Goal: Book appointment/travel/reservation

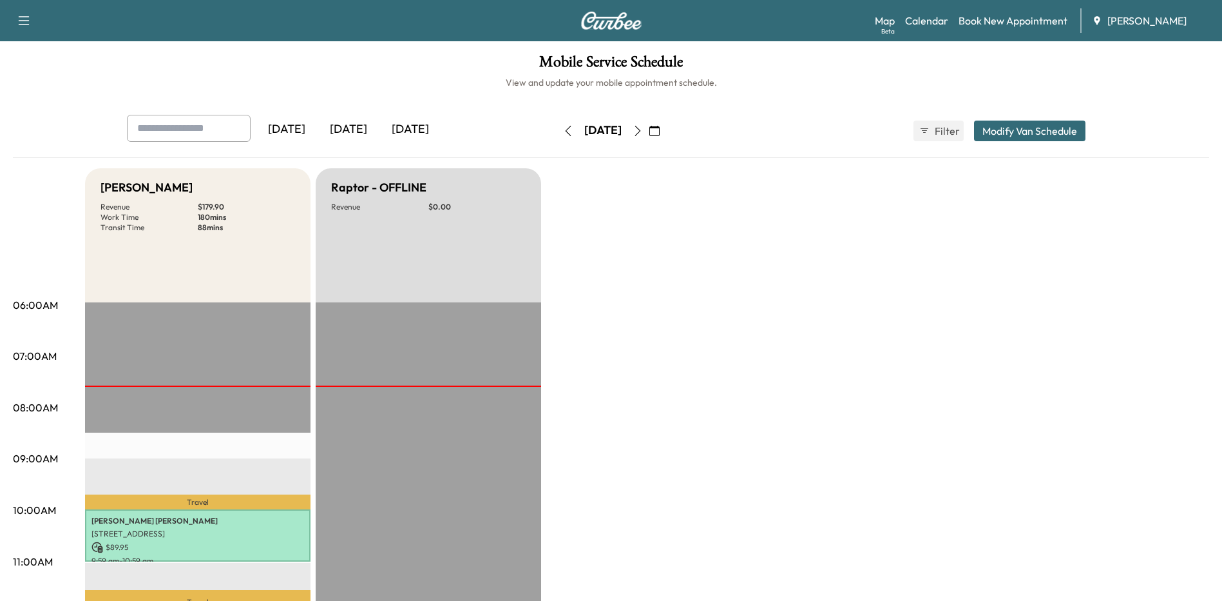
click at [660, 130] on icon "button" at bounding box center [654, 131] width 10 height 10
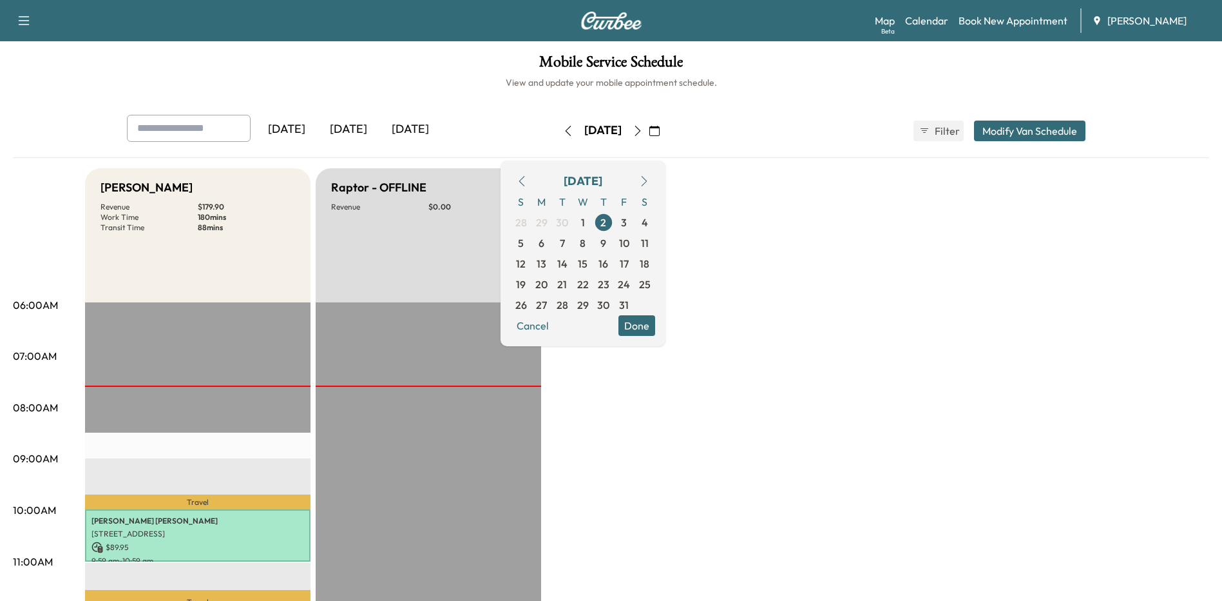
click at [544, 247] on span "6" at bounding box center [542, 242] width 6 height 15
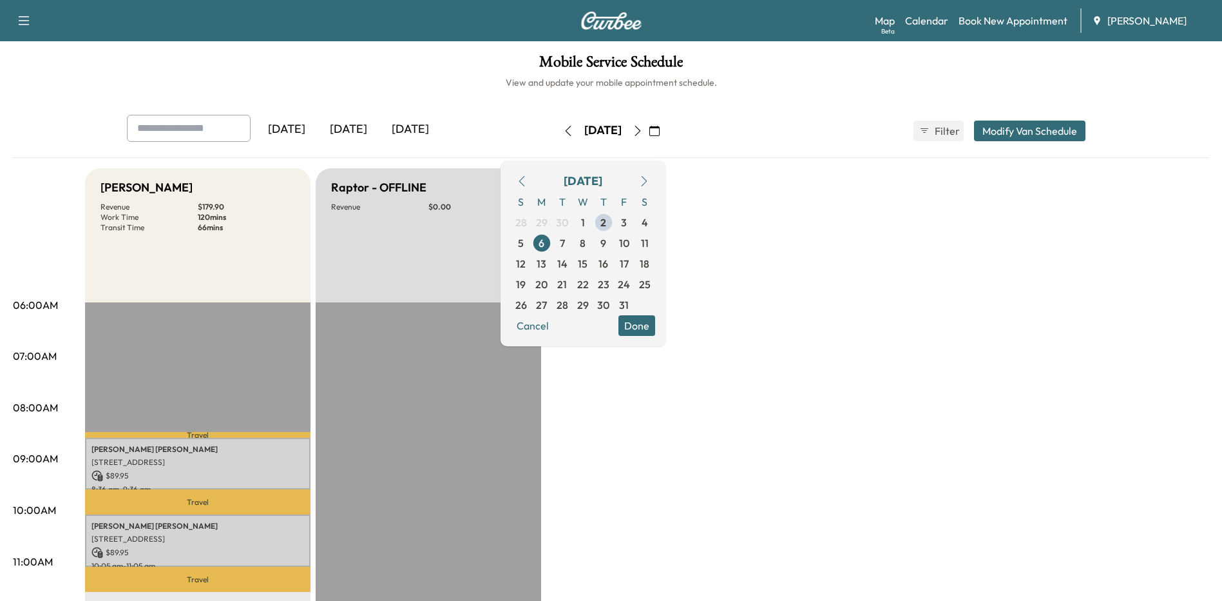
click at [655, 334] on button "Done" at bounding box center [637, 325] width 37 height 21
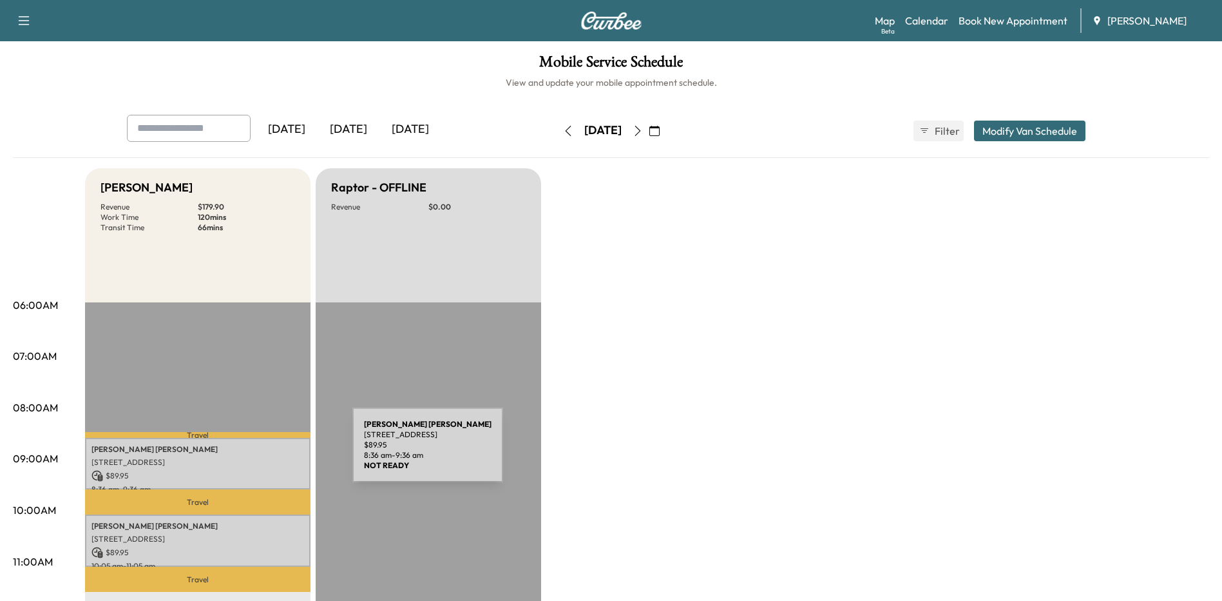
click at [256, 452] on p "[PERSON_NAME]" at bounding box center [197, 449] width 213 height 10
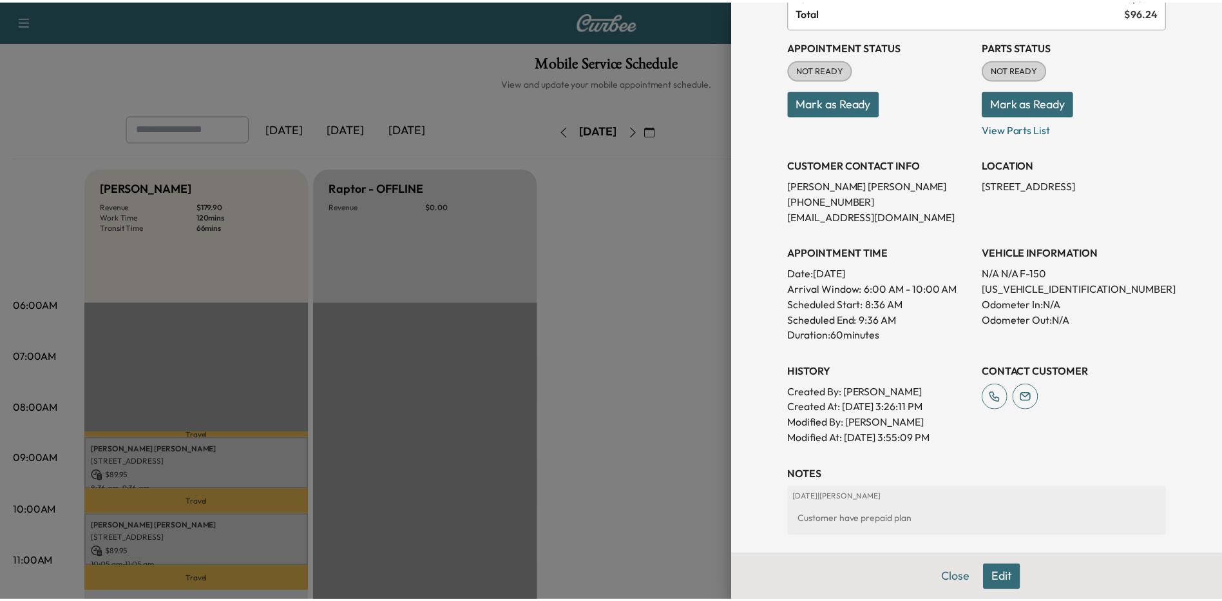
scroll to position [129, 0]
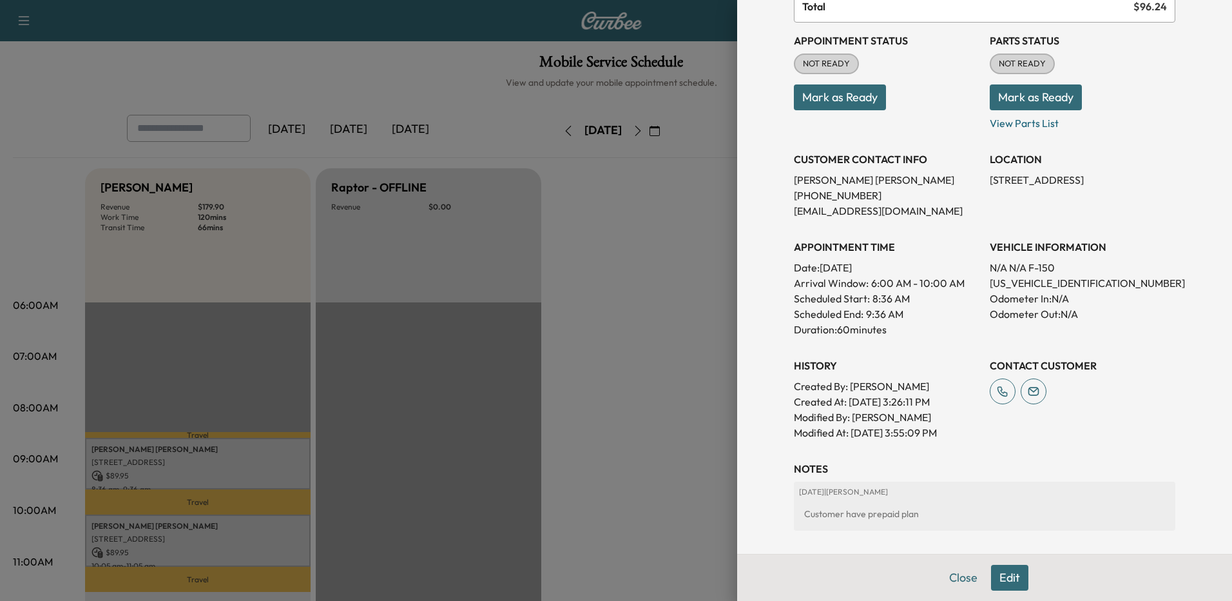
drag, startPoint x: 571, startPoint y: 368, endPoint x: 577, endPoint y: 360, distance: 10.2
click at [572, 369] on div at bounding box center [616, 300] width 1232 height 601
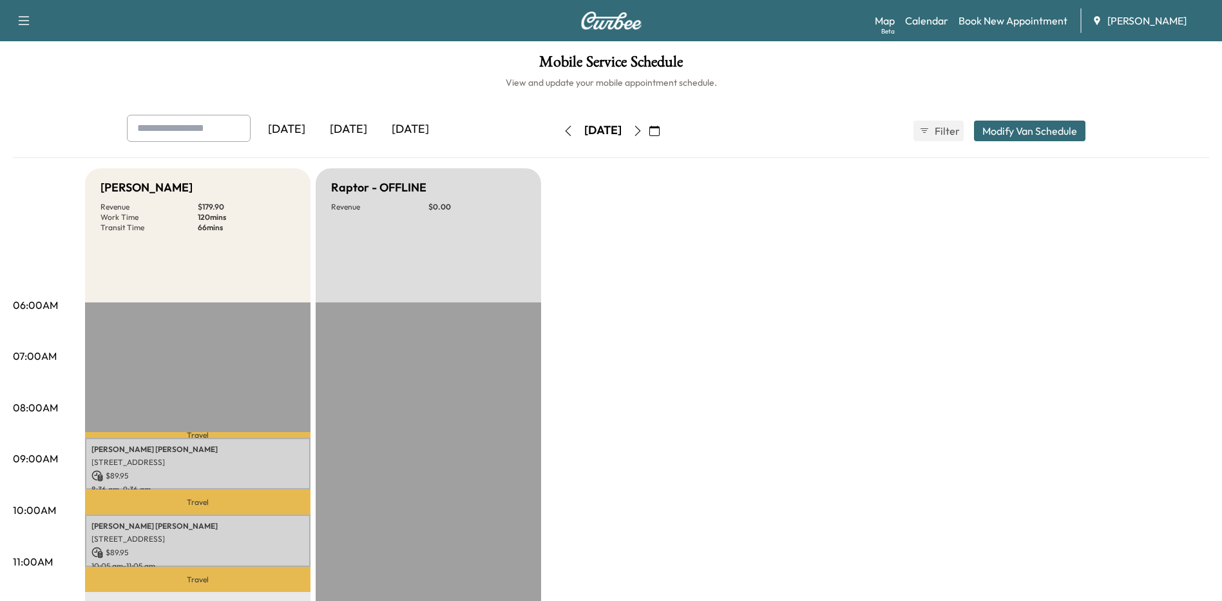
click at [643, 131] on icon "button" at bounding box center [638, 131] width 10 height 10
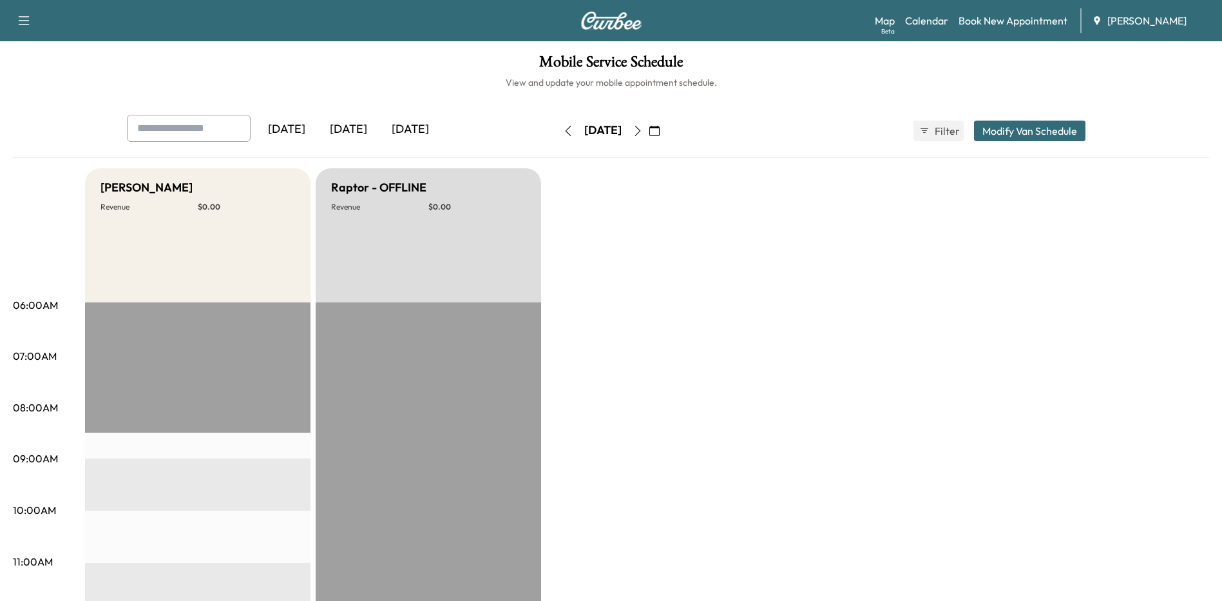
click at [649, 133] on button "button" at bounding box center [638, 130] width 22 height 21
click at [563, 130] on icon "button" at bounding box center [568, 131] width 10 height 10
click at [557, 135] on button "button" at bounding box center [568, 130] width 22 height 21
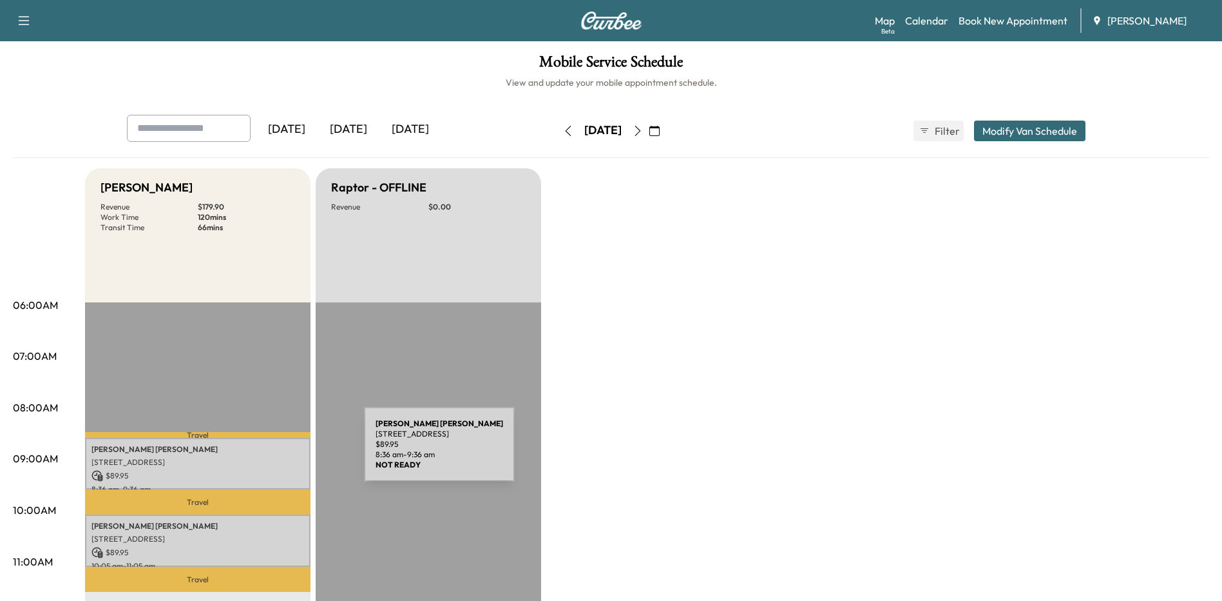
click at [268, 452] on p "[PERSON_NAME]" at bounding box center [197, 449] width 213 height 10
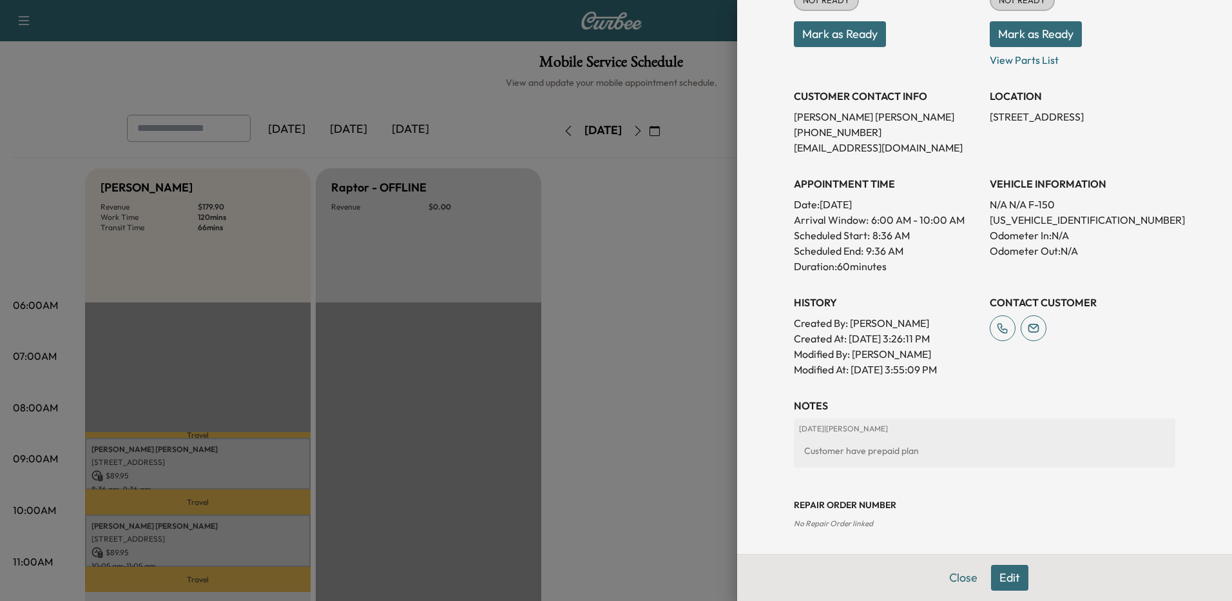
scroll to position [193, 0]
click at [1006, 583] on button "Edit" at bounding box center [1009, 577] width 37 height 26
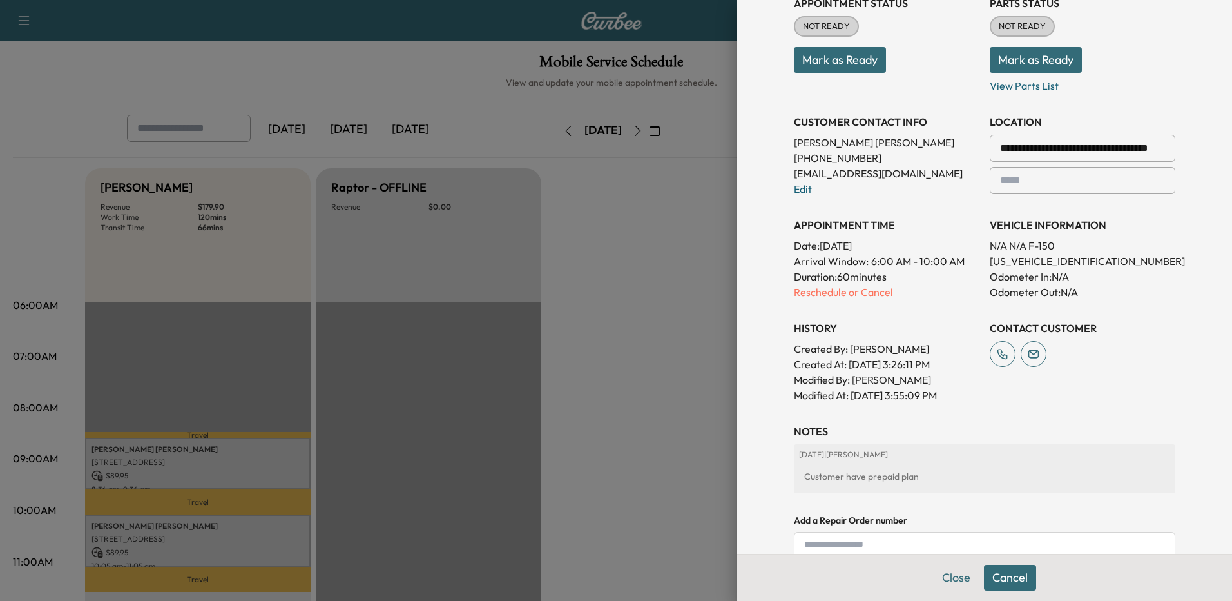
scroll to position [220, 0]
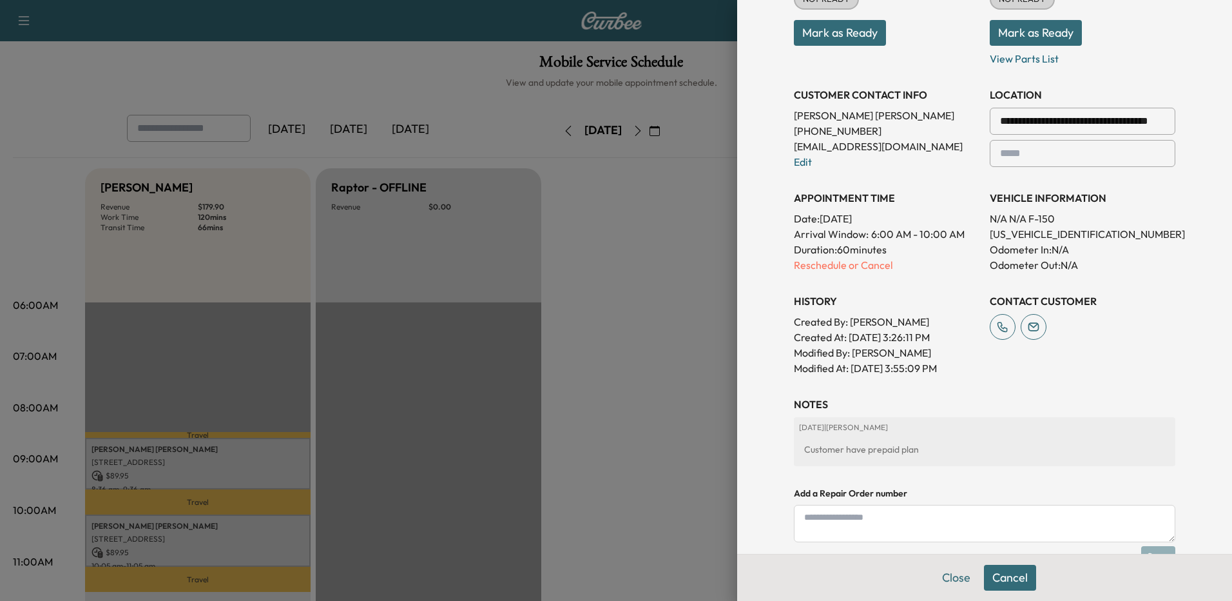
click at [811, 265] on p "Reschedule or Cancel" at bounding box center [887, 264] width 186 height 15
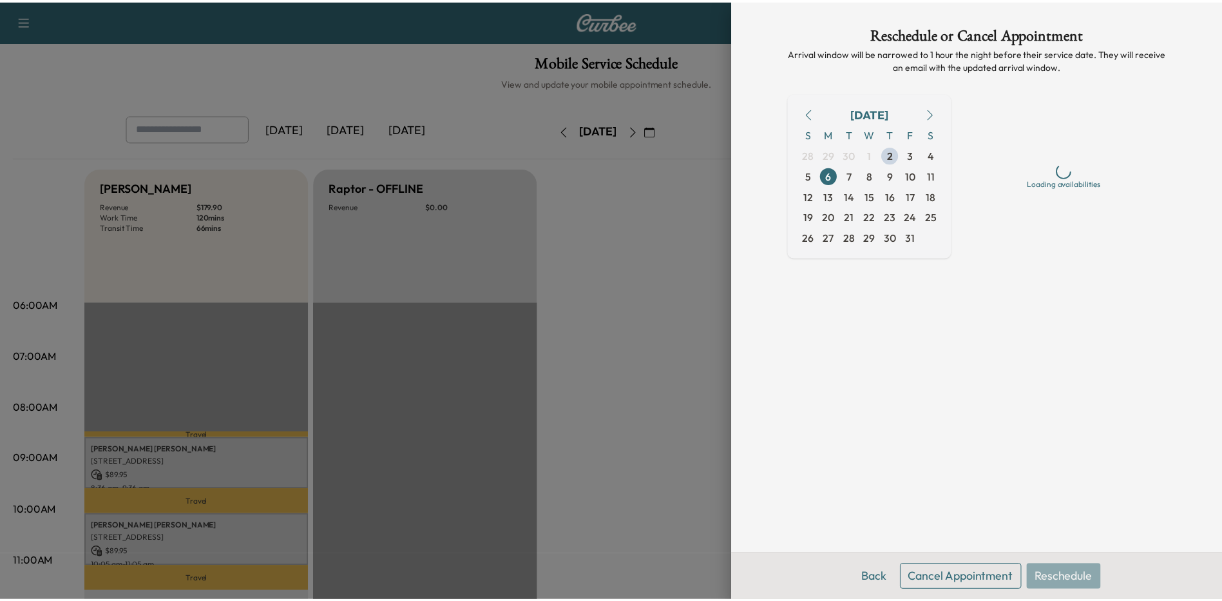
scroll to position [0, 0]
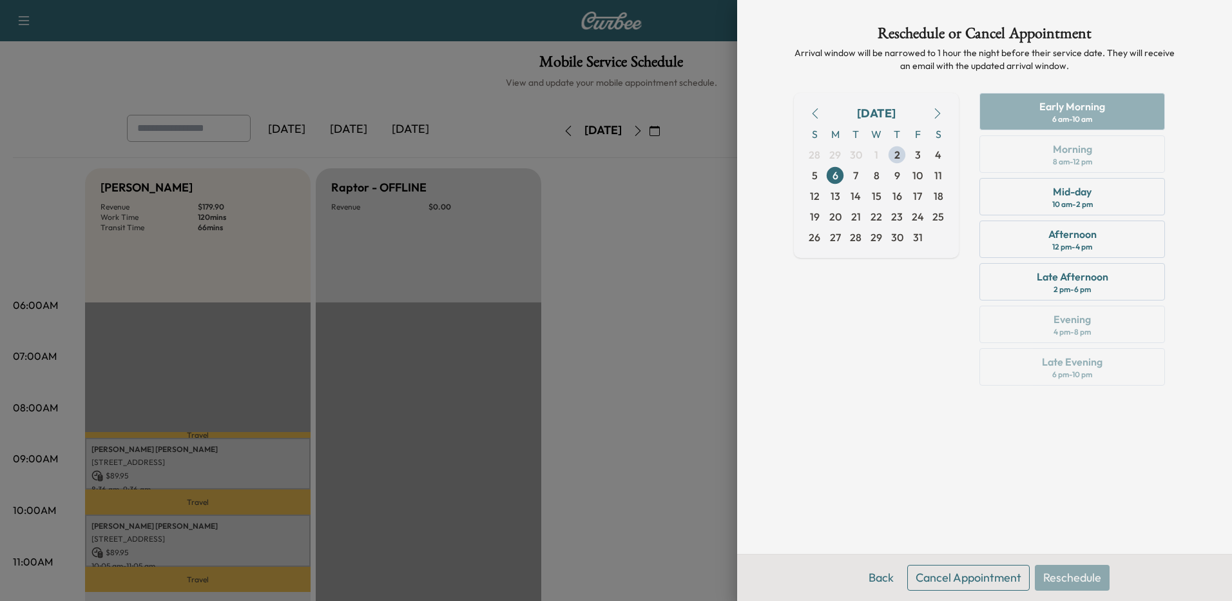
click at [874, 176] on span "8" at bounding box center [877, 175] width 6 height 15
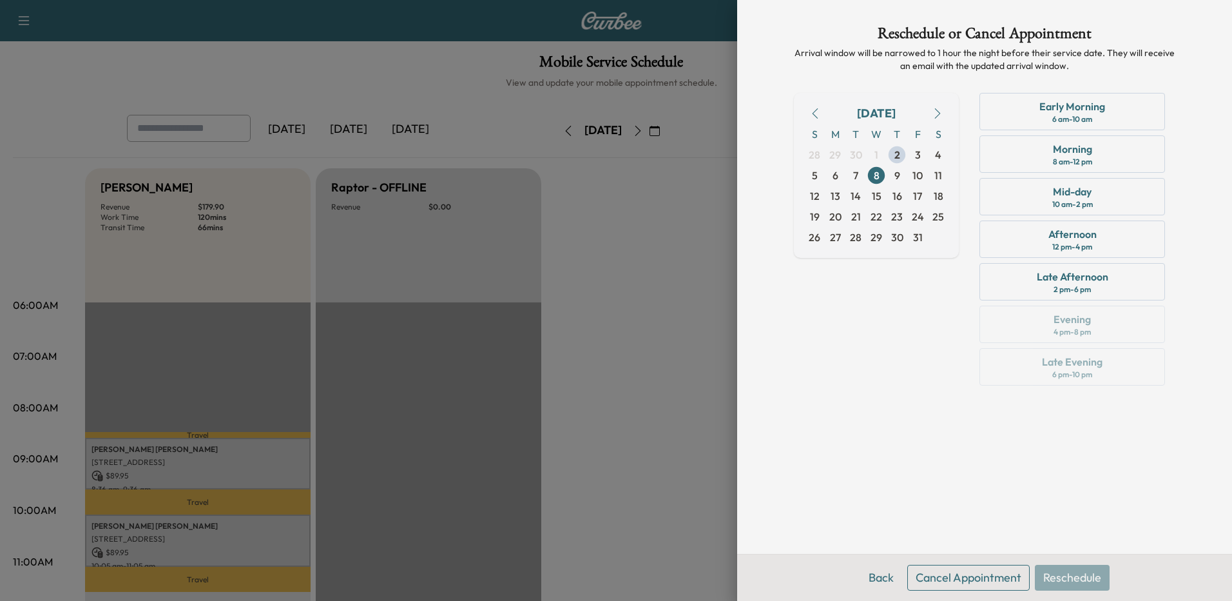
click at [1055, 115] on div "6 am - 10 am" at bounding box center [1072, 119] width 40 height 10
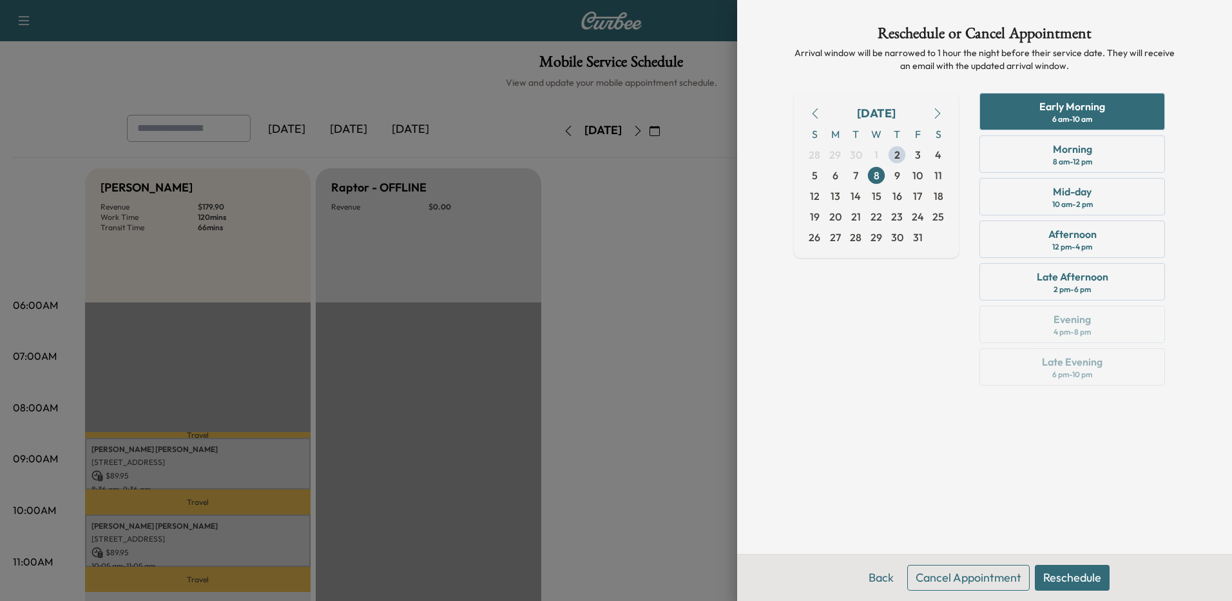
click at [1090, 579] on button "Reschedule" at bounding box center [1072, 577] width 75 height 26
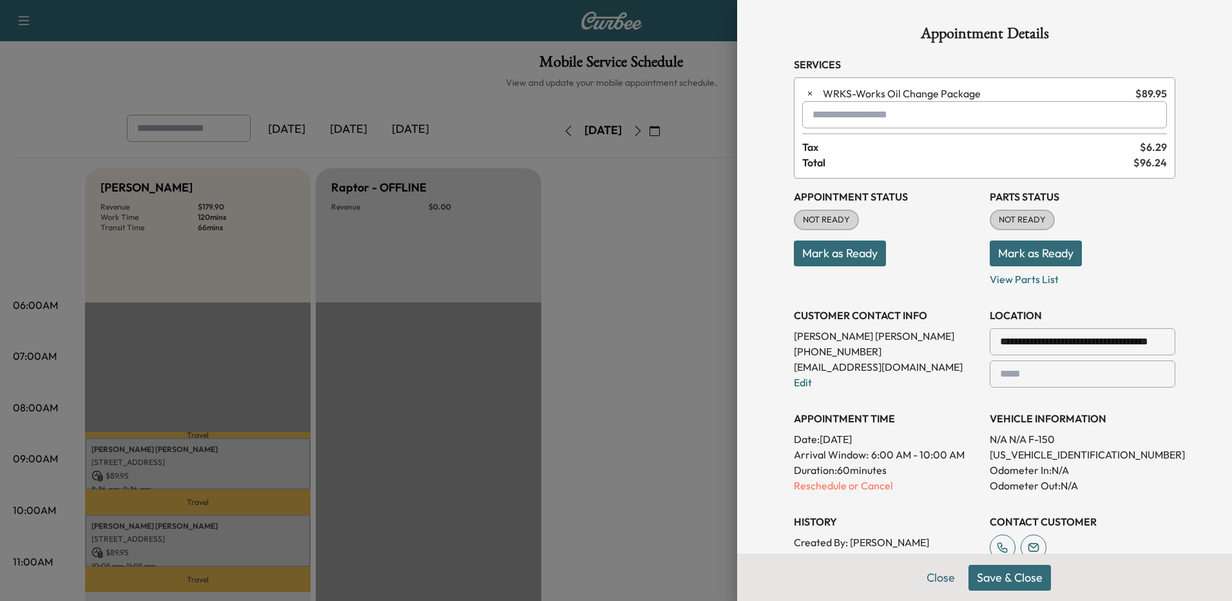
drag, startPoint x: 993, startPoint y: 581, endPoint x: 1047, endPoint y: 566, distance: 56.3
click at [994, 581] on button "Save & Close" at bounding box center [1009, 577] width 82 height 26
